Goal: Information Seeking & Learning: Learn about a topic

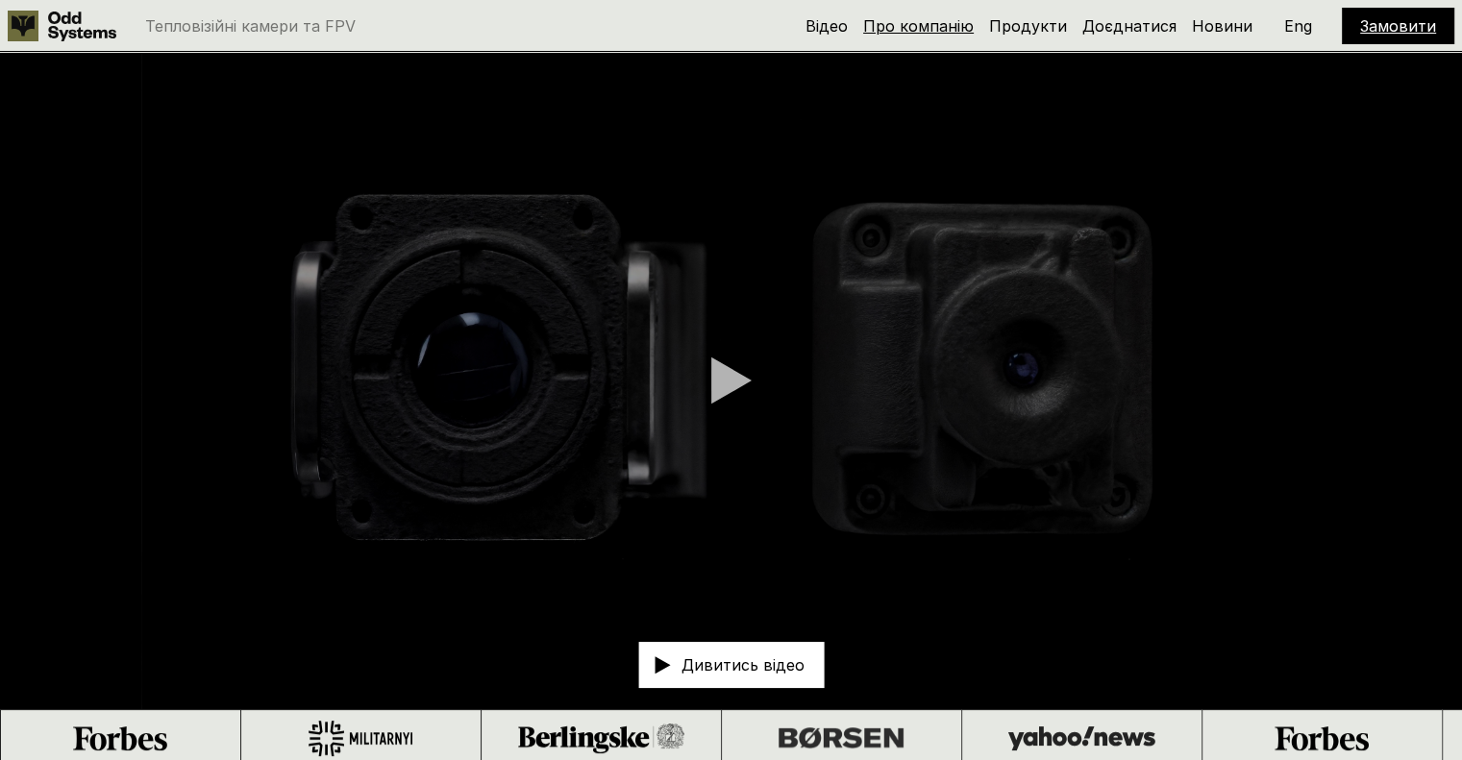
click at [919, 24] on link "Про компанію" at bounding box center [918, 25] width 111 height 19
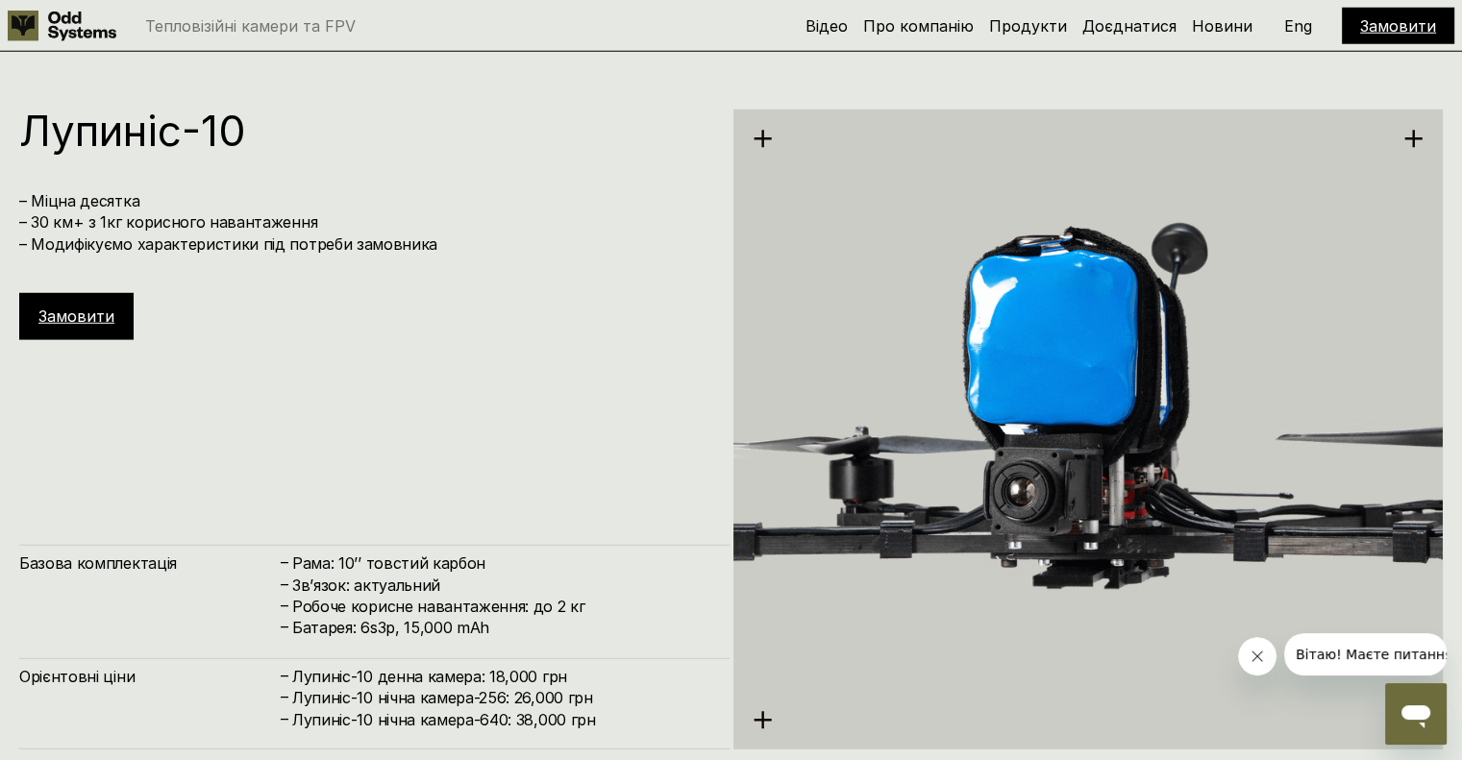
scroll to position [5417, 0]
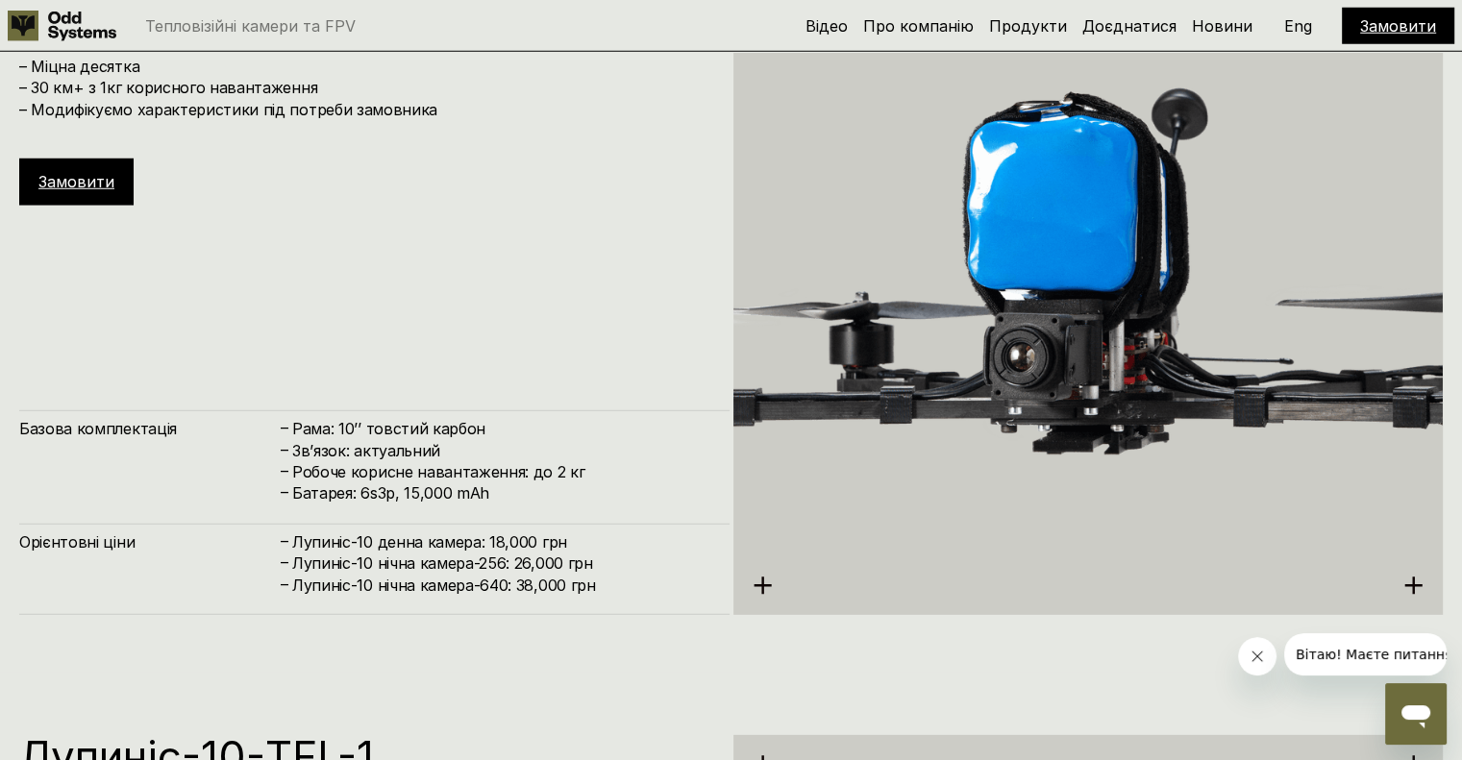
click at [720, 397] on div "[PERSON_NAME]-10 – Міцна десятка – 30 км+ з 1кг корисного навантаження – Модифі…" at bounding box center [374, 295] width 710 height 640
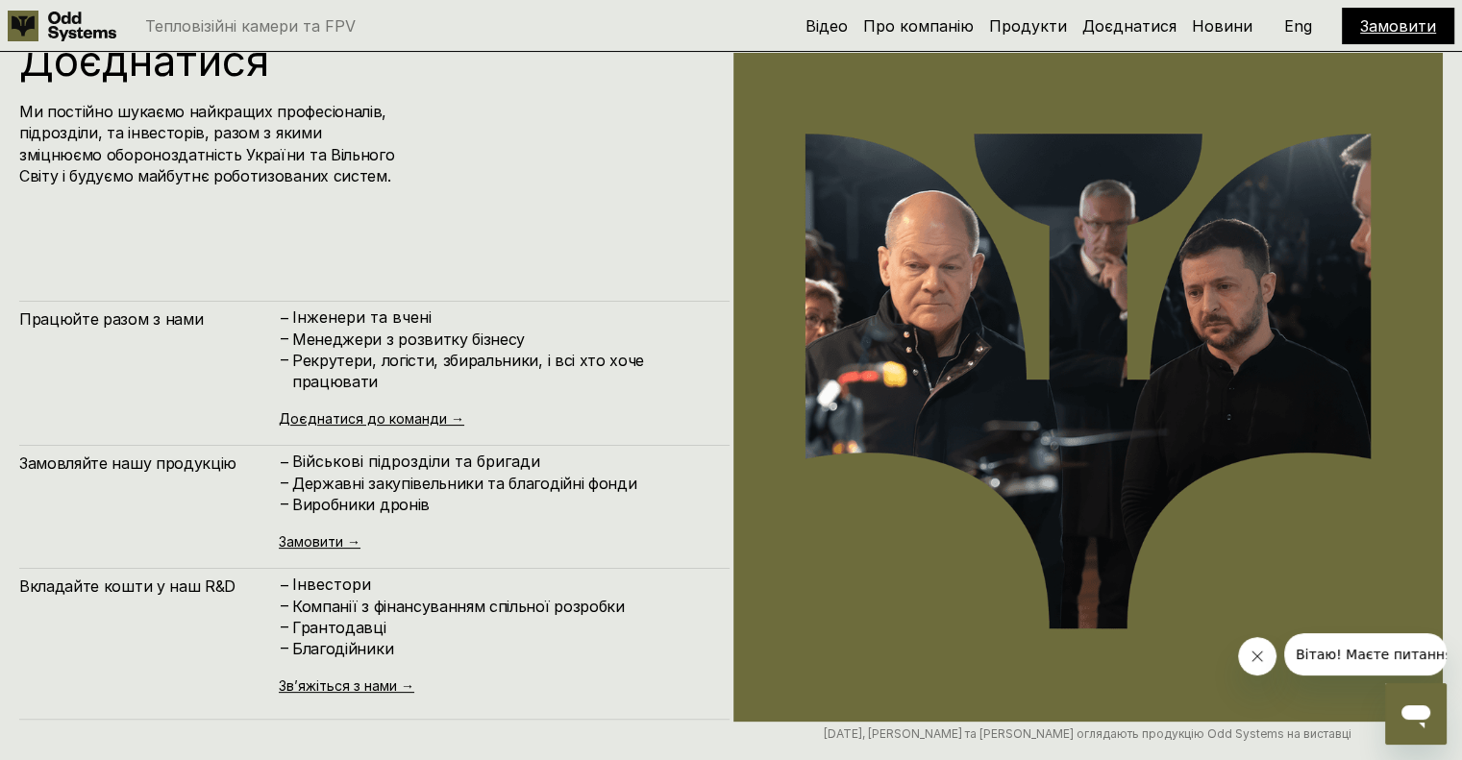
scroll to position [7649, 0]
click at [1135, 406] on img at bounding box center [1089, 380] width 710 height 683
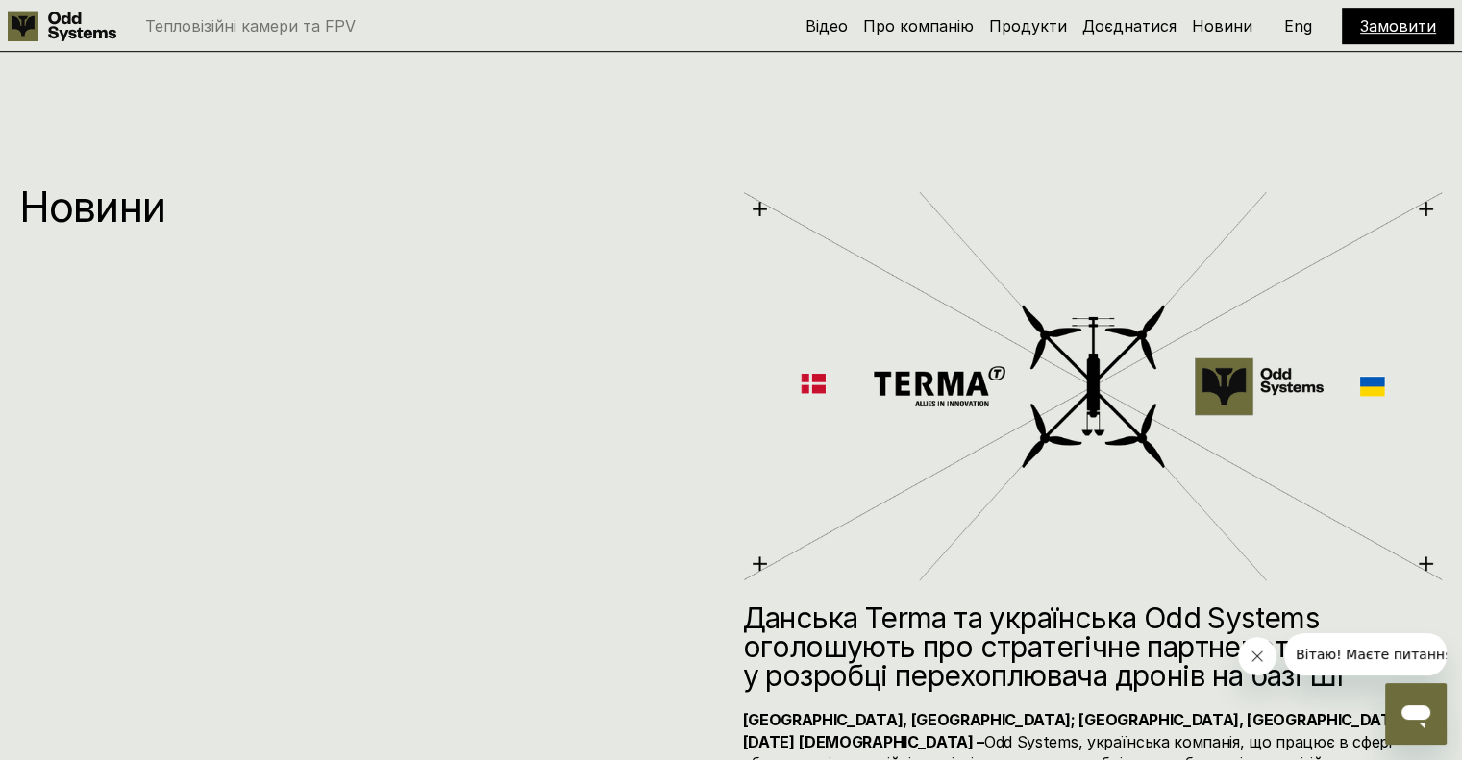
scroll to position [8467, 0]
click at [758, 210] on img at bounding box center [1093, 387] width 701 height 397
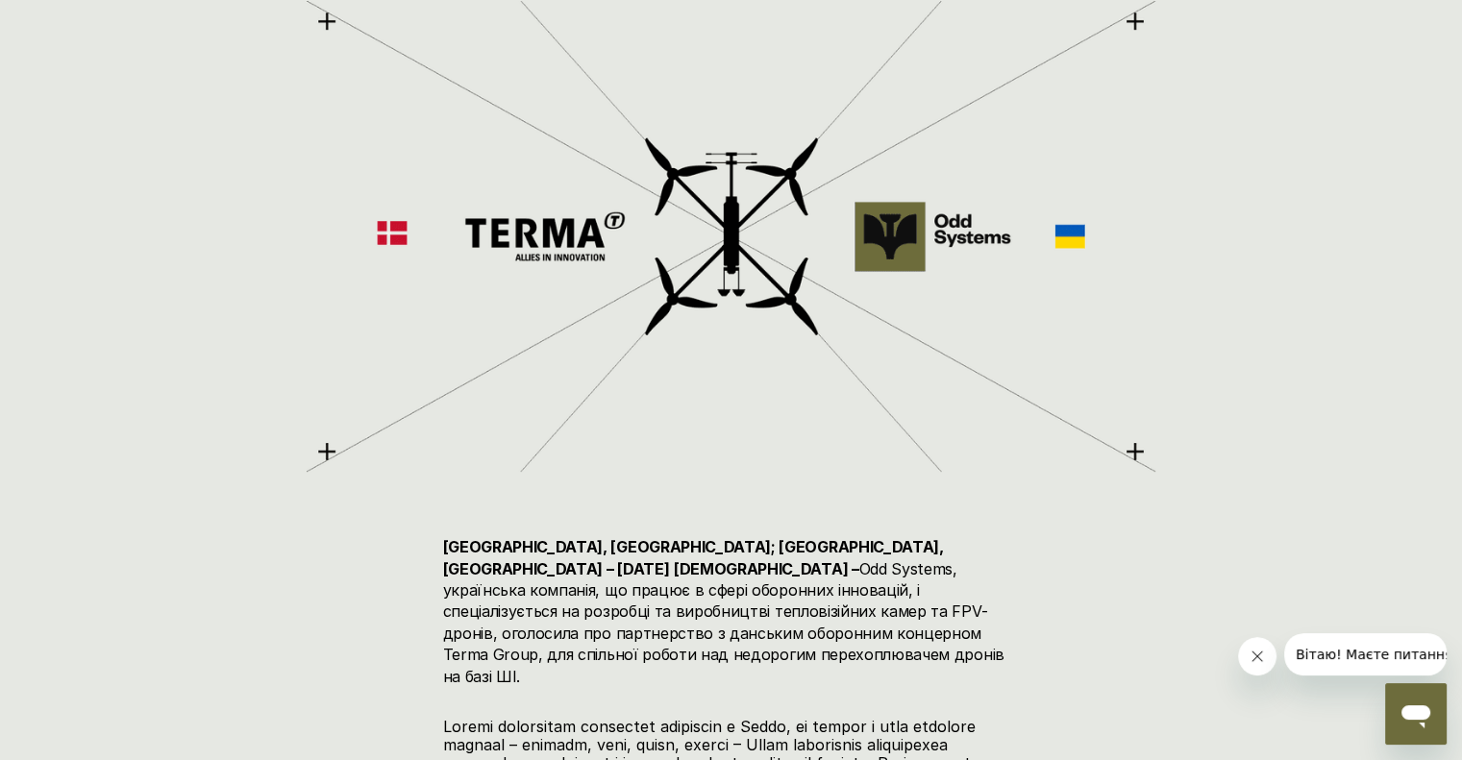
click at [746, 238] on img at bounding box center [731, 236] width 848 height 485
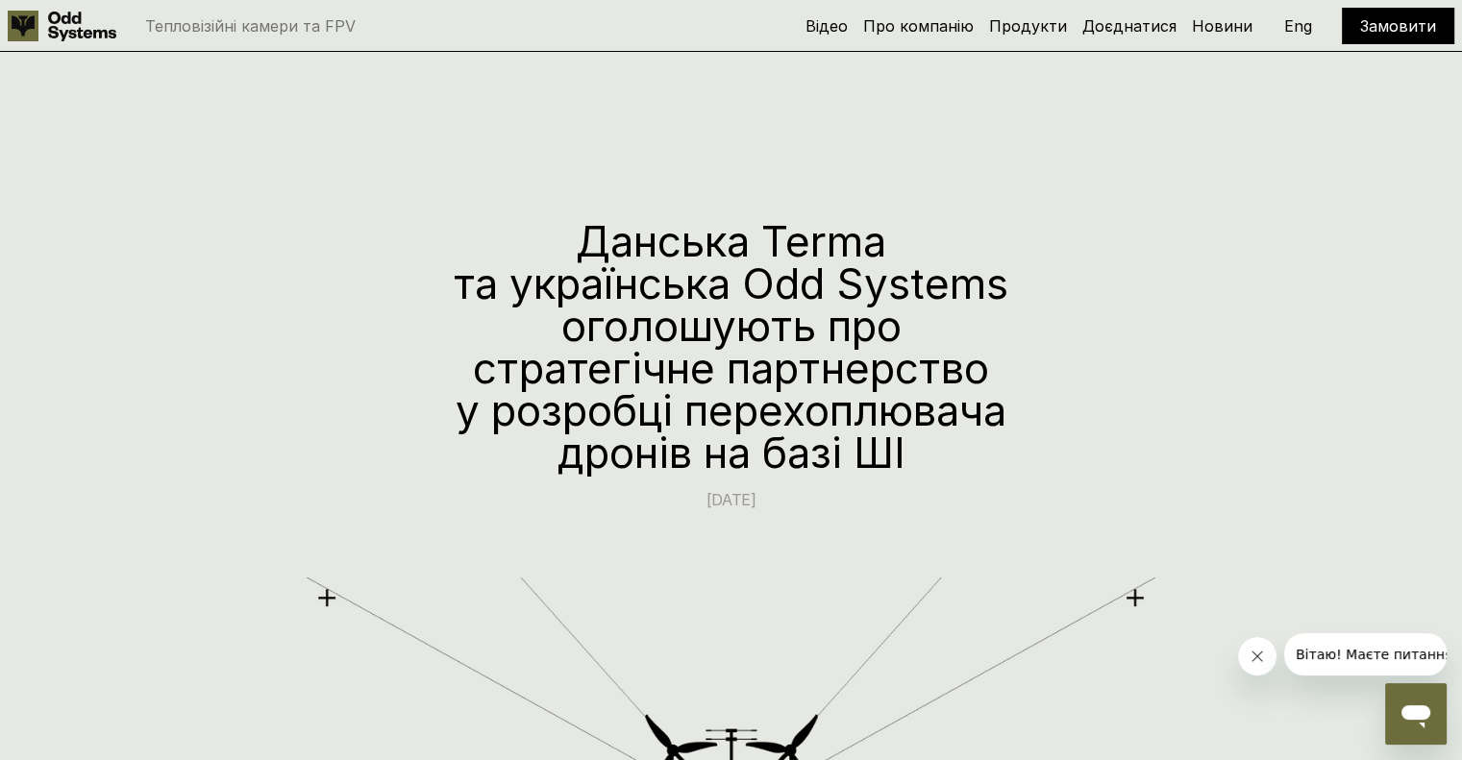
click at [31, 37] on use at bounding box center [23, 26] width 31 height 31
